Goal: Download file/media

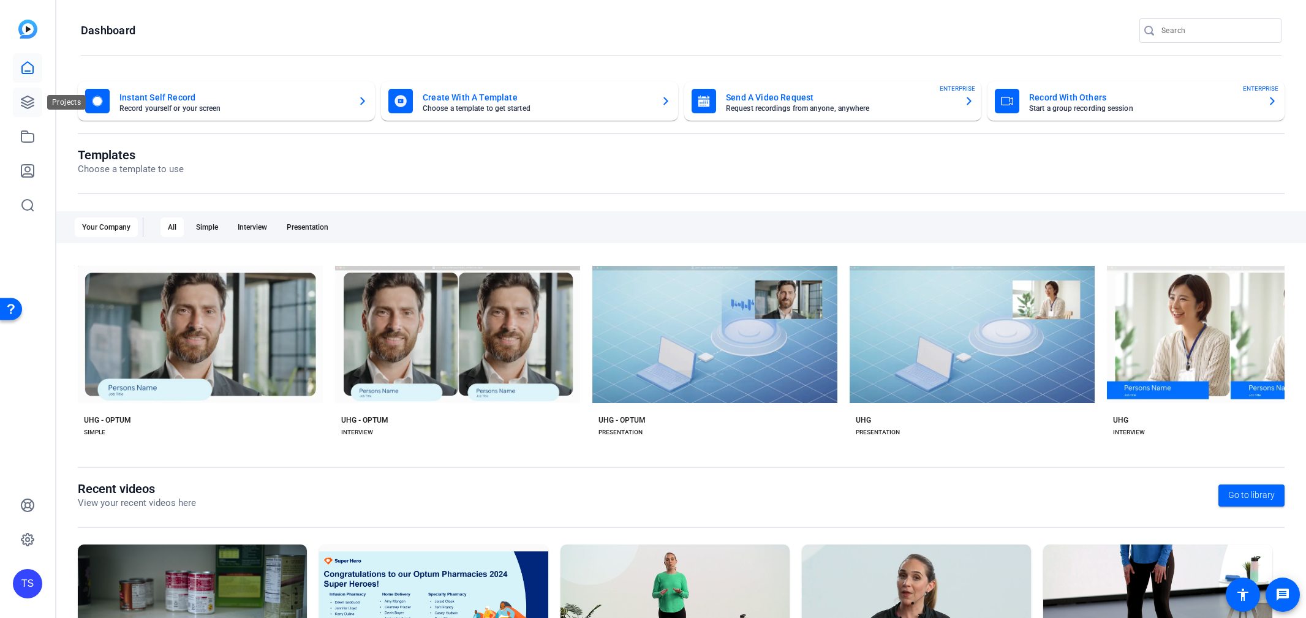
click at [33, 107] on icon at bounding box center [27, 102] width 15 height 15
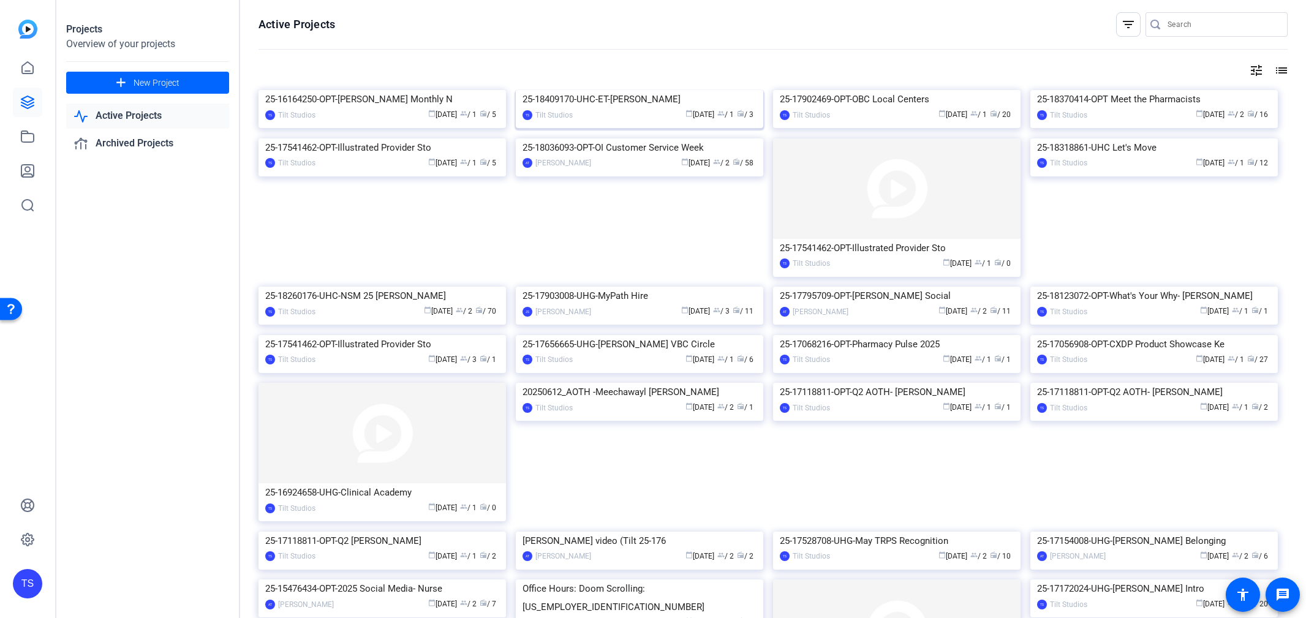
click at [581, 108] on div "25-18409170-UHC-ET-[PERSON_NAME]" at bounding box center [640, 99] width 234 height 18
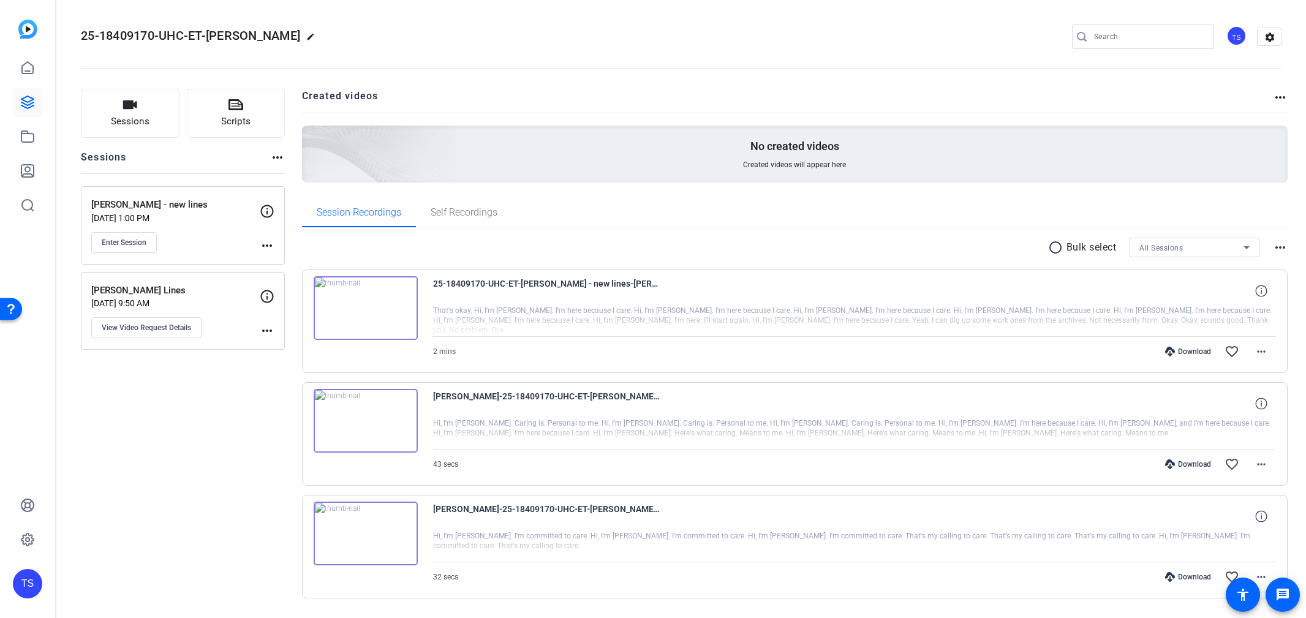
click at [365, 308] on img at bounding box center [366, 308] width 104 height 64
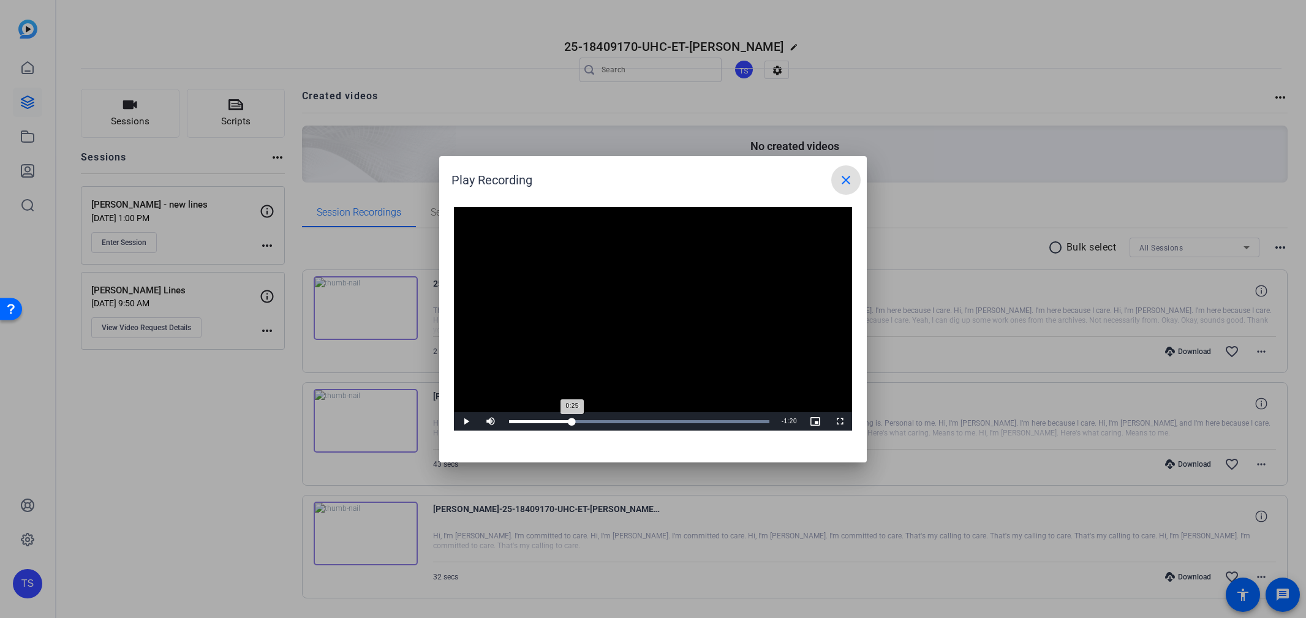
drag, startPoint x: 545, startPoint y: 420, endPoint x: 572, endPoint y: 422, distance: 27.0
click at [572, 422] on div "0:25" at bounding box center [540, 421] width 63 height 3
click at [471, 422] on span "Video Player" at bounding box center [466, 422] width 25 height 0
click at [580, 422] on div "Loaded : 100.00% 0:28 0:31" at bounding box center [639, 421] width 260 height 3
click at [465, 422] on span "Video Player" at bounding box center [466, 422] width 25 height 0
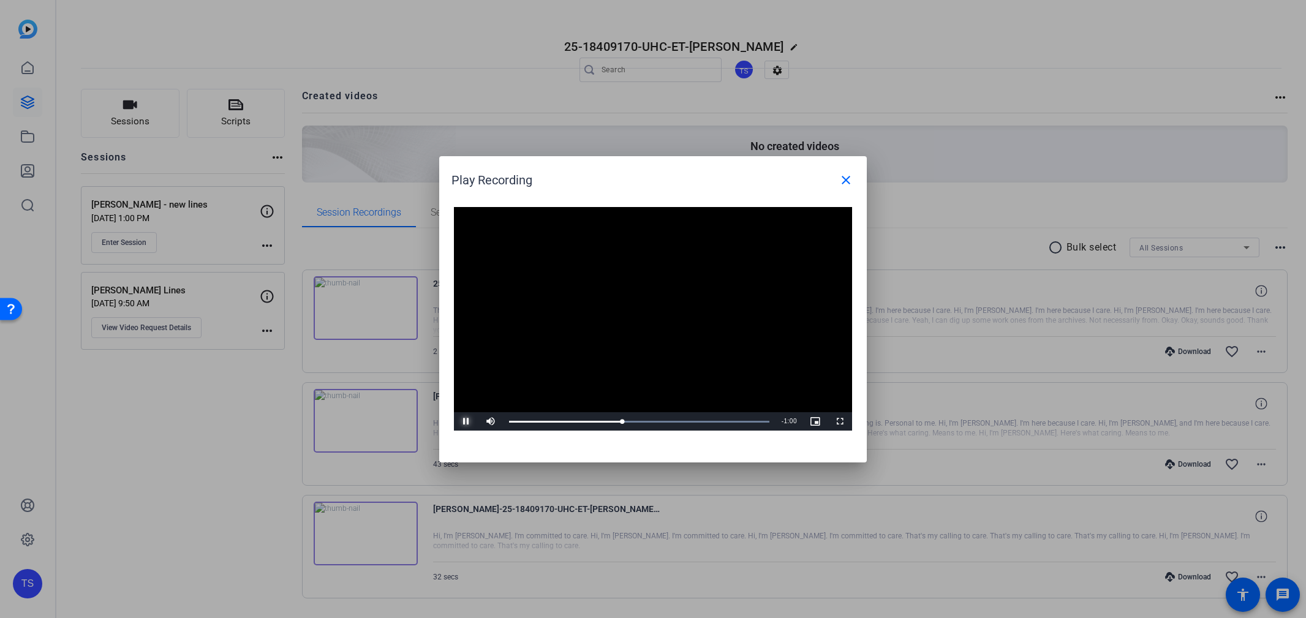
click at [468, 422] on span "Video Player" at bounding box center [466, 422] width 25 height 0
click at [472, 422] on span "Video Player" at bounding box center [466, 422] width 25 height 0
click at [468, 422] on span "Video Player" at bounding box center [466, 422] width 25 height 0
click at [852, 185] on mat-icon "close" at bounding box center [846, 180] width 15 height 15
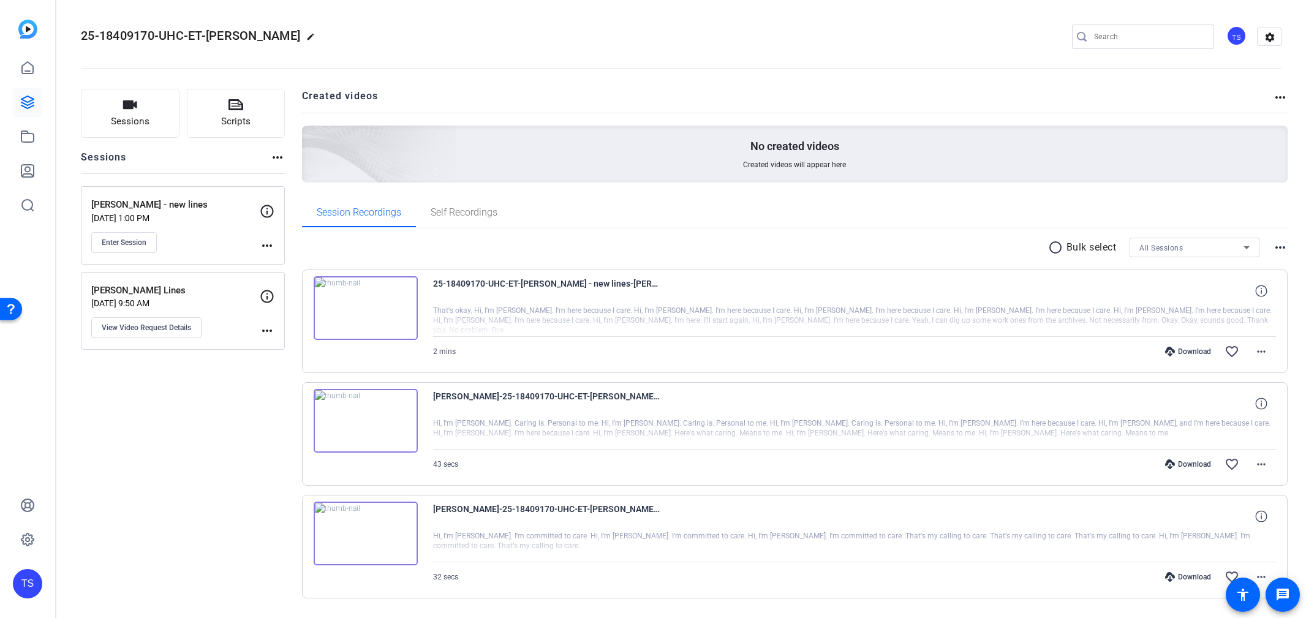
click at [1175, 350] on div "Download" at bounding box center [1188, 352] width 58 height 10
